Goal: Task Accomplishment & Management: Manage account settings

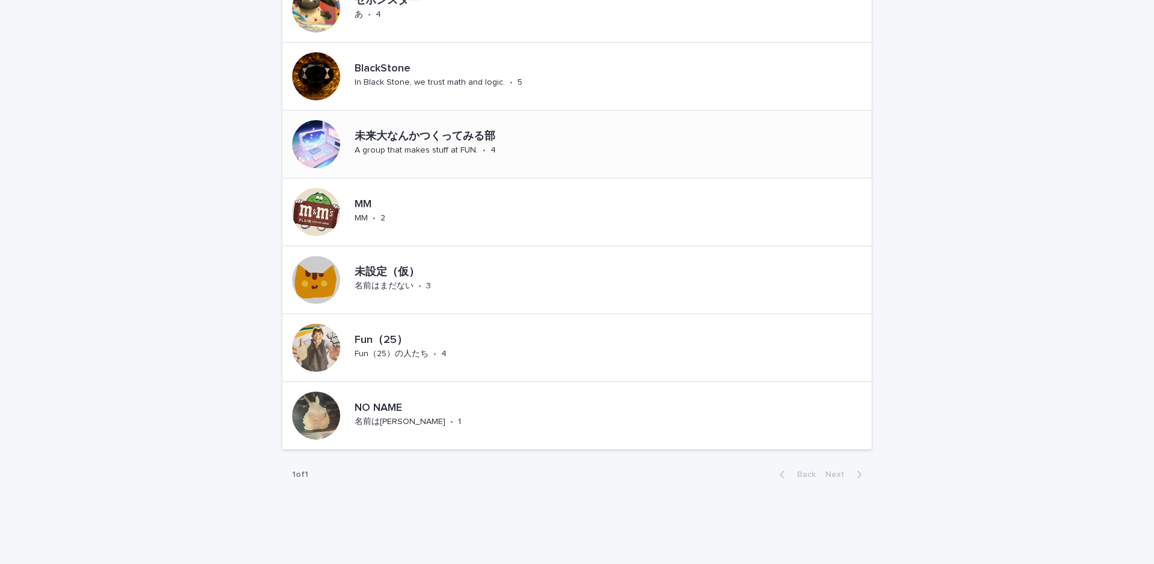
scroll to position [888, 0]
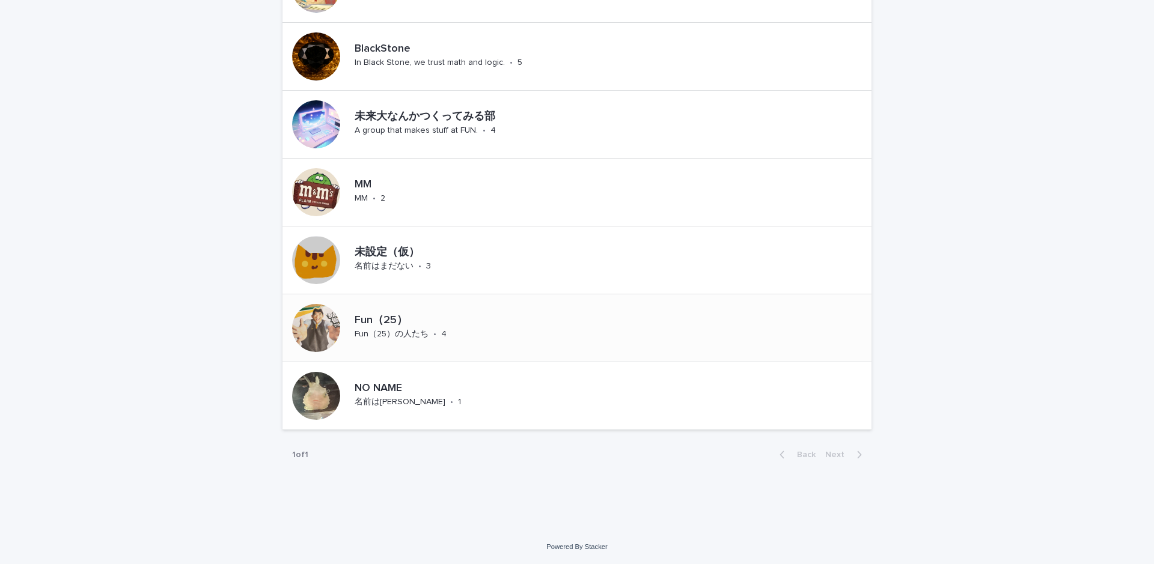
click at [519, 323] on div "Fun（25） Fun（25）の人たち • 4" at bounding box center [576, 328] width 589 height 68
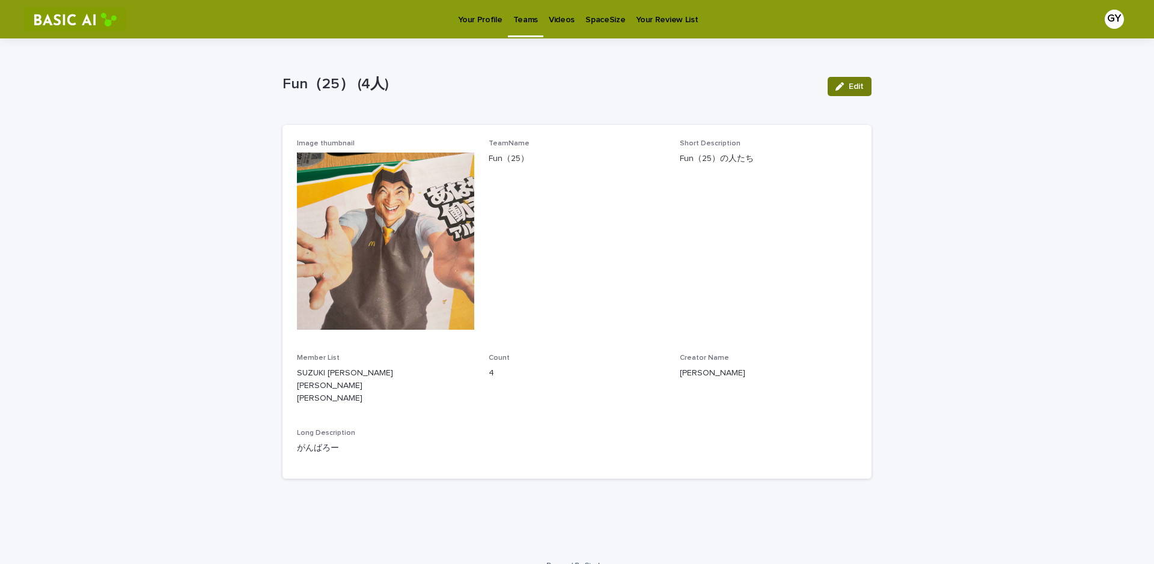
click at [853, 84] on span "Edit" at bounding box center [855, 86] width 15 height 8
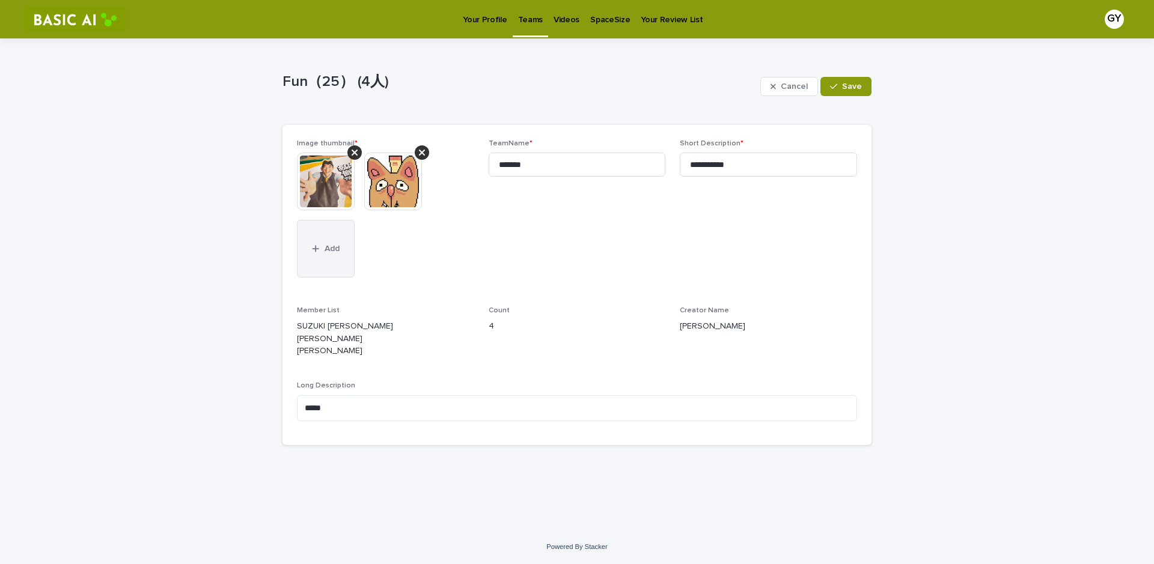
click at [334, 247] on span "Add" at bounding box center [331, 249] width 15 height 8
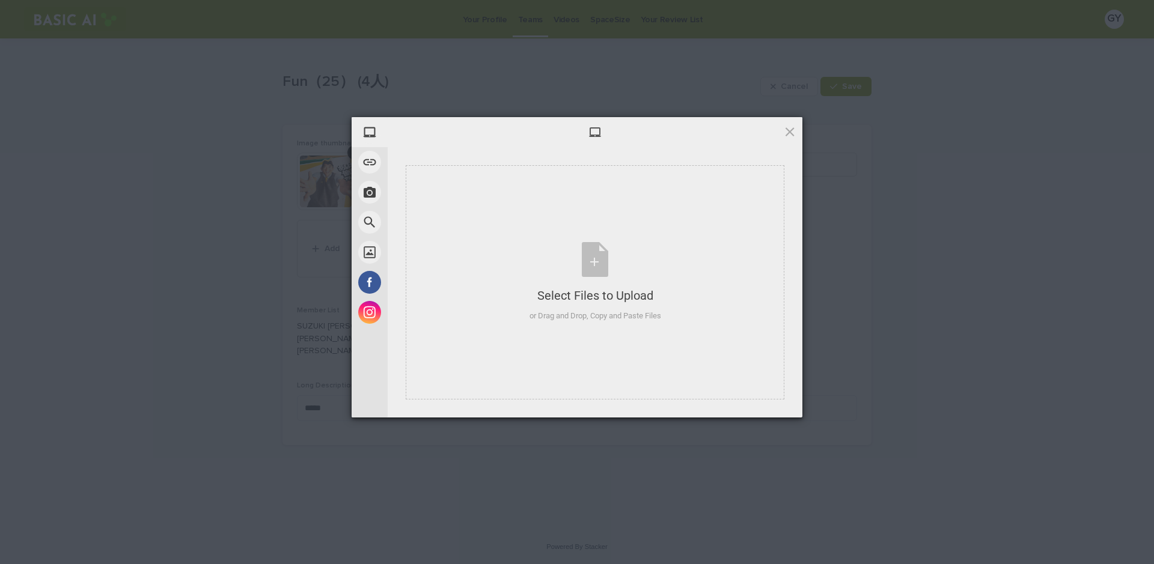
click at [619, 74] on div "My Device Link (URL) Take Photo Web Search Unsplash Facebook Instagram Select F…" at bounding box center [577, 282] width 1154 height 564
click at [792, 132] on span at bounding box center [789, 131] width 13 height 13
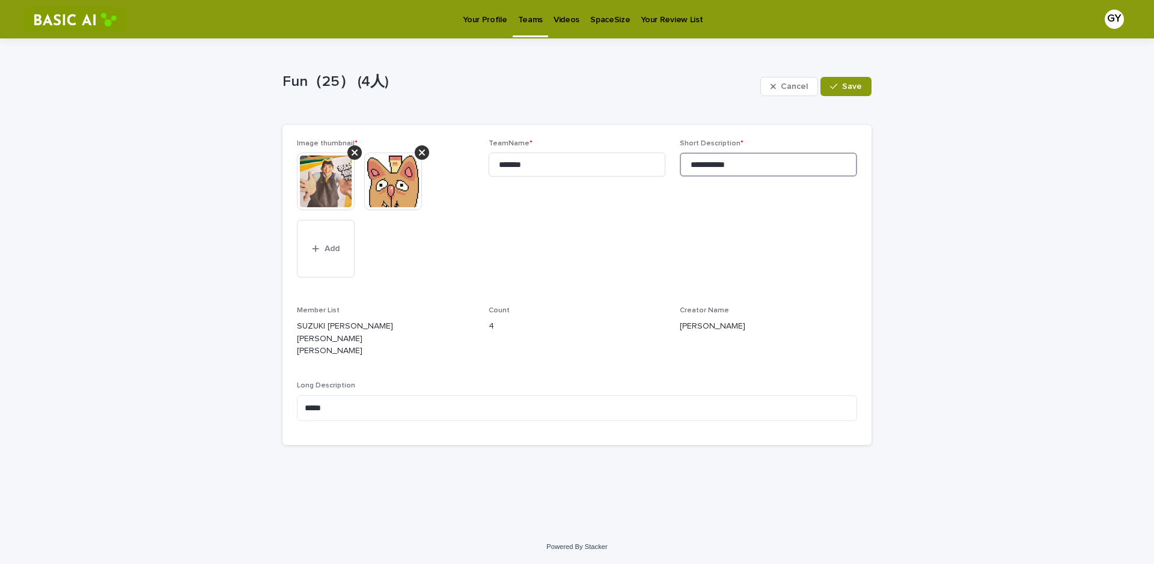
click at [796, 165] on input "**********" at bounding box center [768, 165] width 177 height 24
click at [849, 77] on button "Save" at bounding box center [845, 86] width 51 height 19
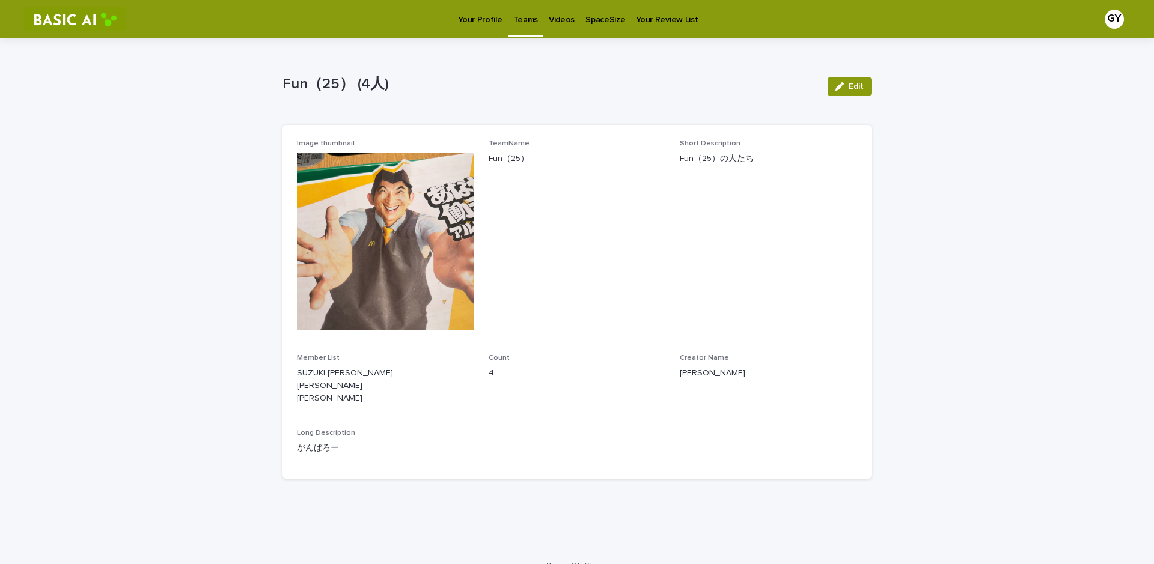
click at [523, 23] on p "Teams" at bounding box center [525, 12] width 25 height 25
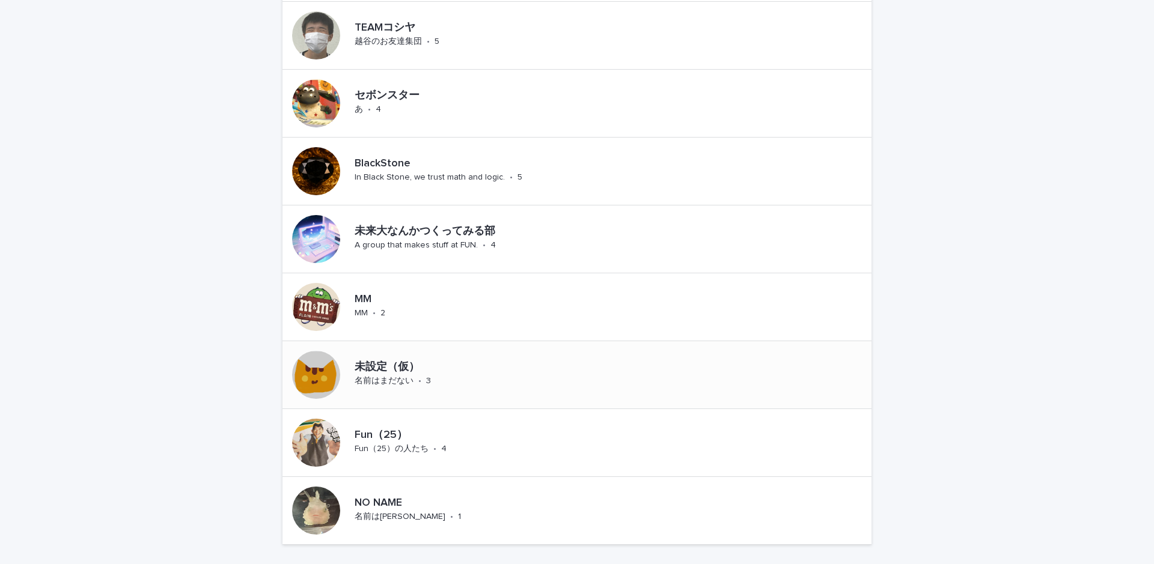
scroll to position [888, 0]
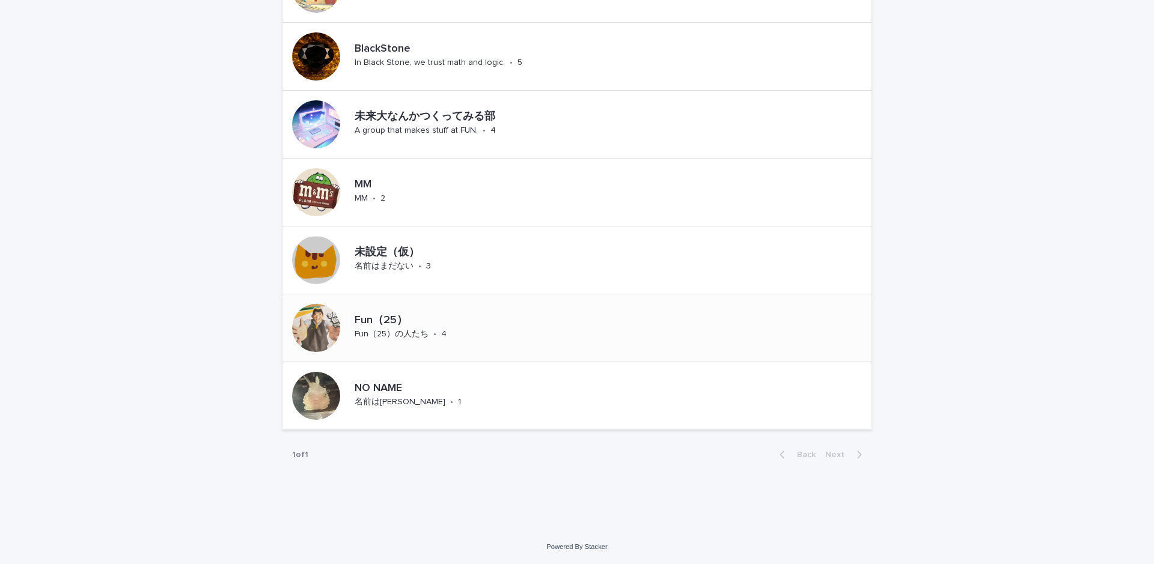
drag, startPoint x: 586, startPoint y: 336, endPoint x: 580, endPoint y: 329, distance: 9.4
click at [580, 329] on div "Fun（25） Fun（25）の人たち • 4" at bounding box center [576, 328] width 589 height 68
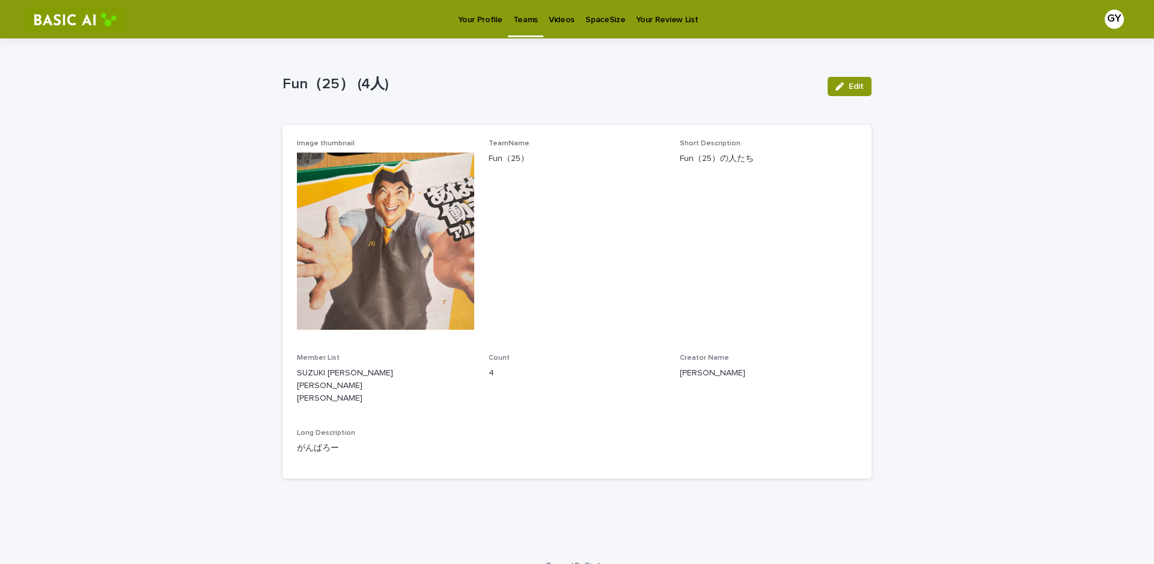
click at [522, 17] on p "Teams" at bounding box center [525, 12] width 25 height 25
